Goal: Check status: Check status

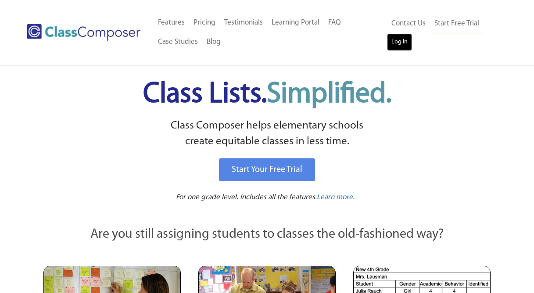
click at [402, 41] on link "Log In" at bounding box center [399, 42] width 25 height 18
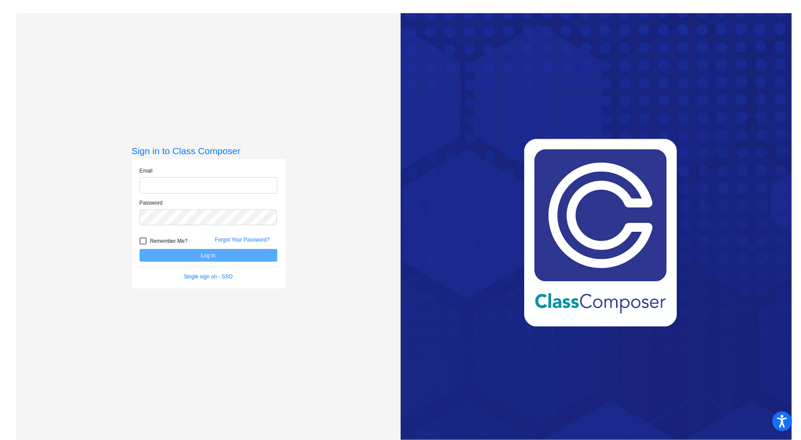
type input "[EMAIL_ADDRESS][DOMAIN_NAME]"
click at [219, 255] on button "Log In" at bounding box center [209, 255] width 138 height 13
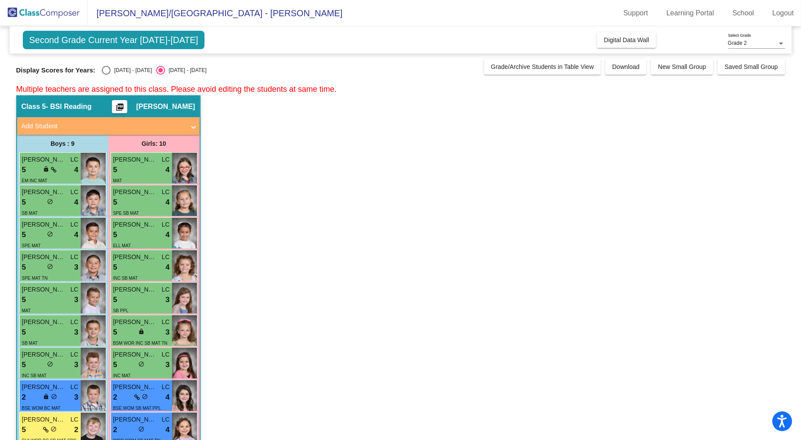
click at [109, 70] on div "Select an option" at bounding box center [106, 70] width 9 height 9
click at [106, 75] on input "[DATE] - [DATE]" at bounding box center [106, 75] width 0 height 0
radio input "true"
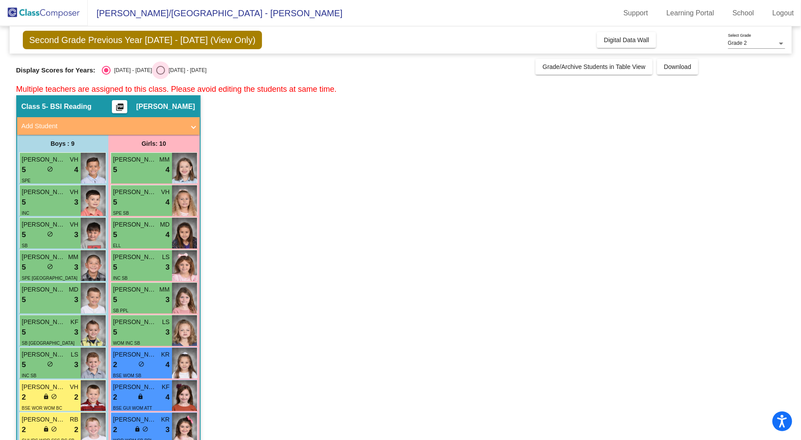
click at [156, 67] on div "Select an option" at bounding box center [160, 70] width 9 height 9
click at [160, 75] on input "[DATE] - [DATE]" at bounding box center [160, 75] width 0 height 0
radio input "true"
